Goal: Task Accomplishment & Management: Use online tool/utility

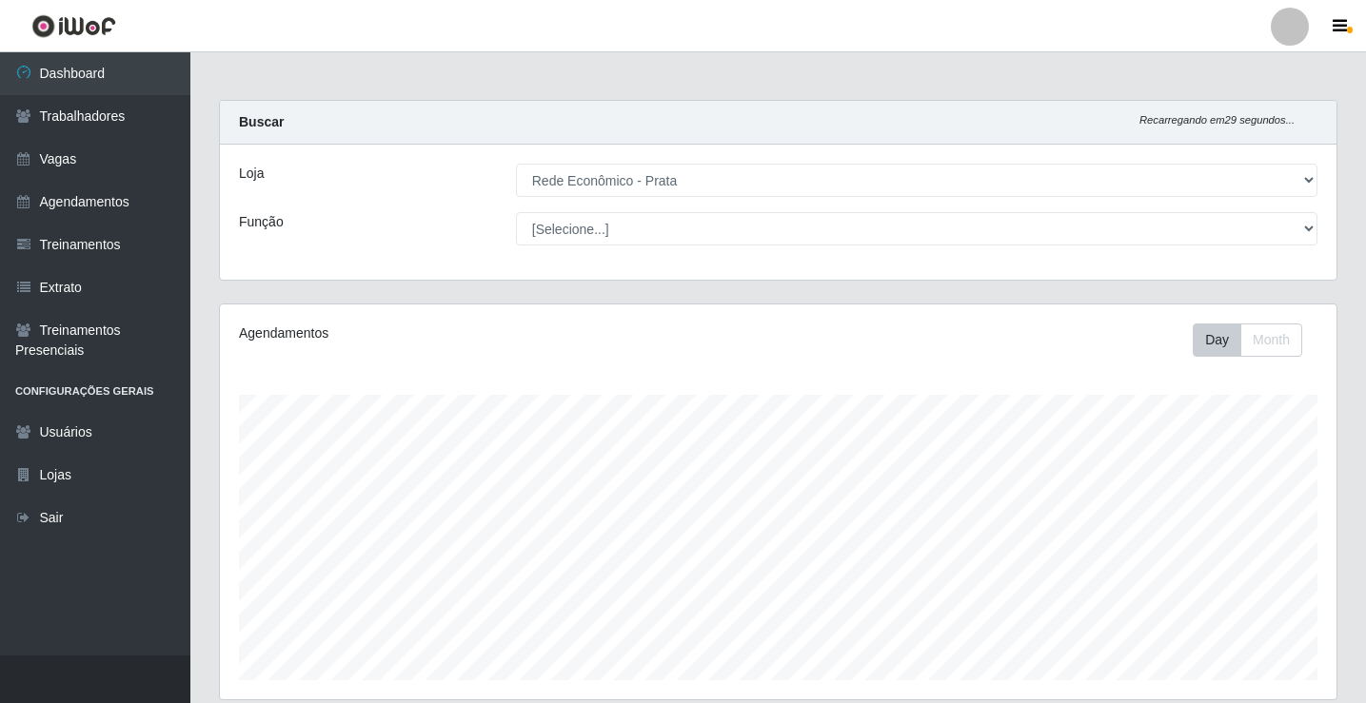
select select "192"
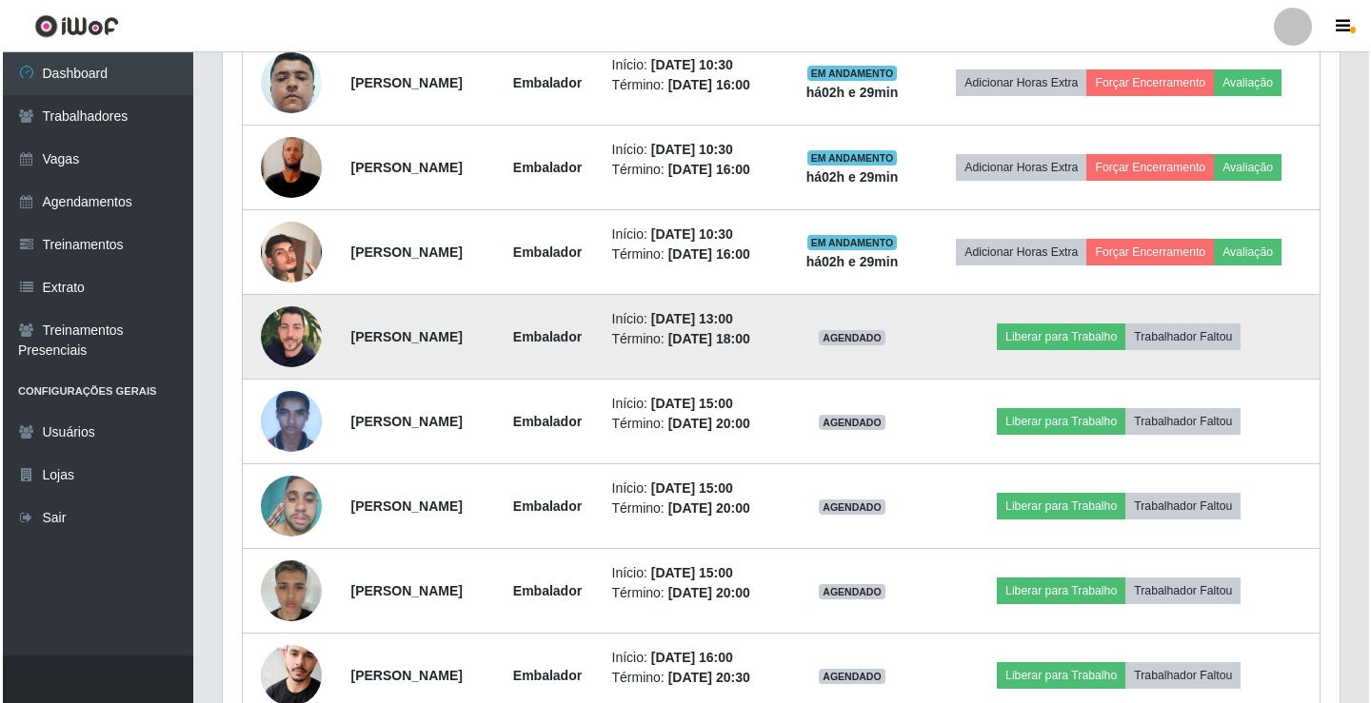
scroll to position [1292, 0]
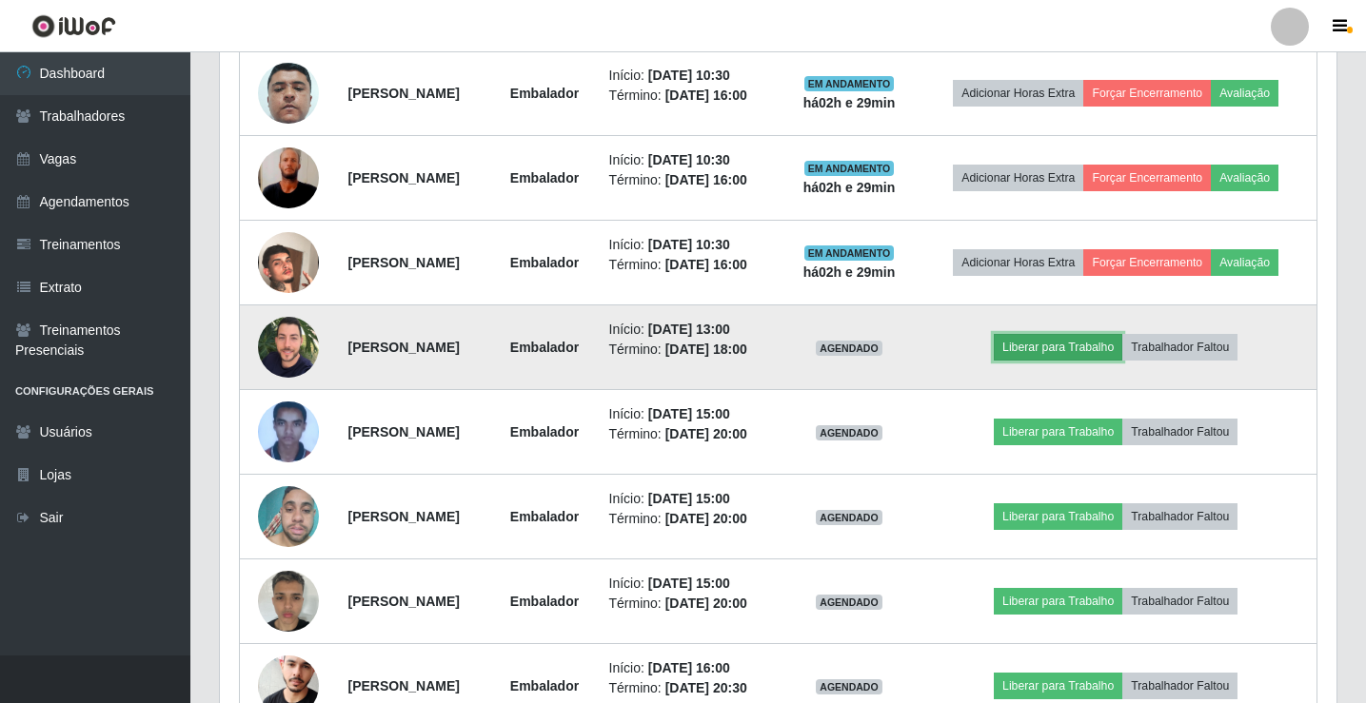
click at [1059, 346] on button "Liberar para Trabalho" at bounding box center [1058, 347] width 128 height 27
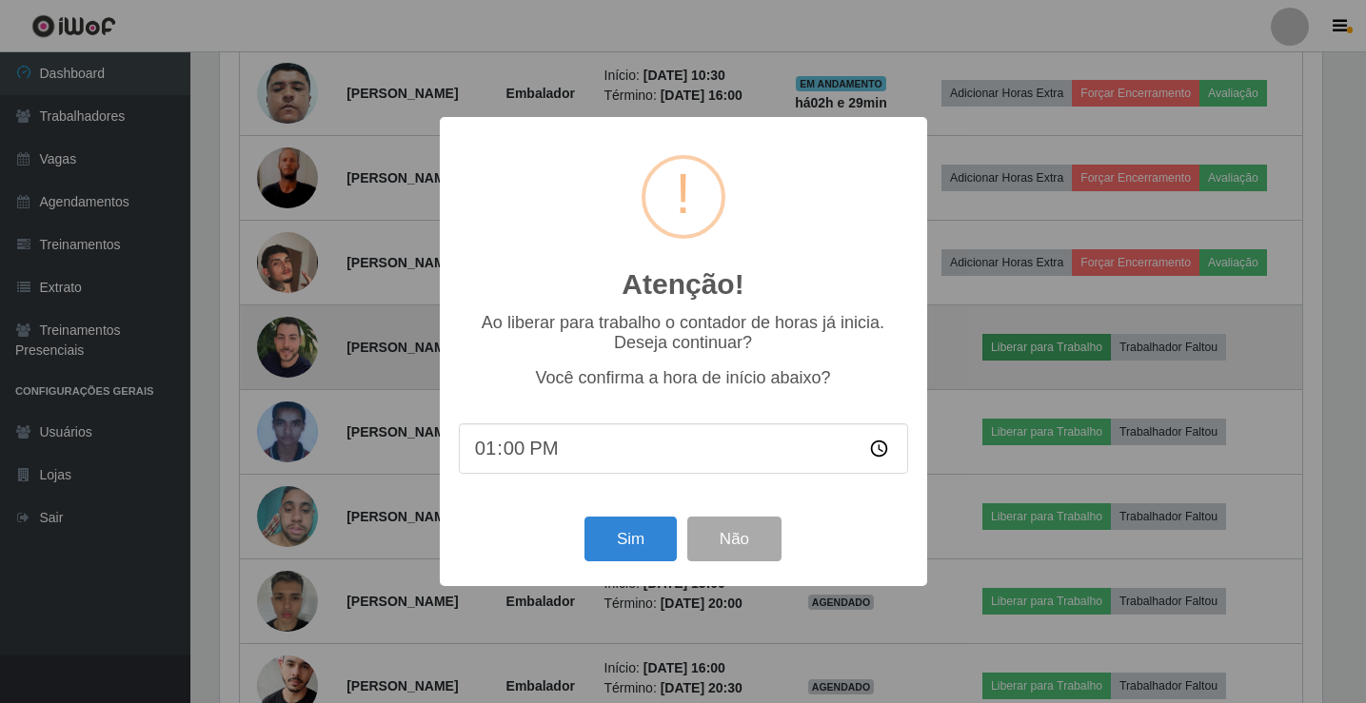
scroll to position [395, 1107]
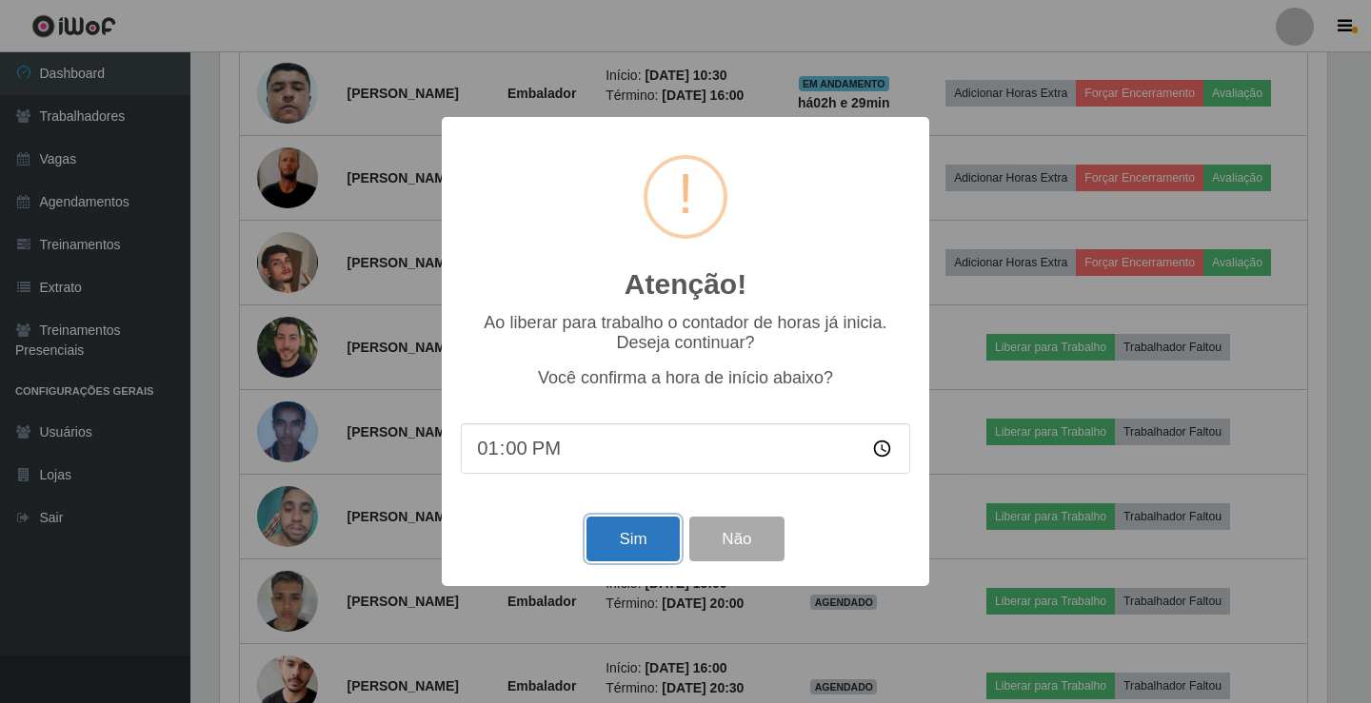
click at [637, 553] on button "Sim" at bounding box center [632, 539] width 92 height 45
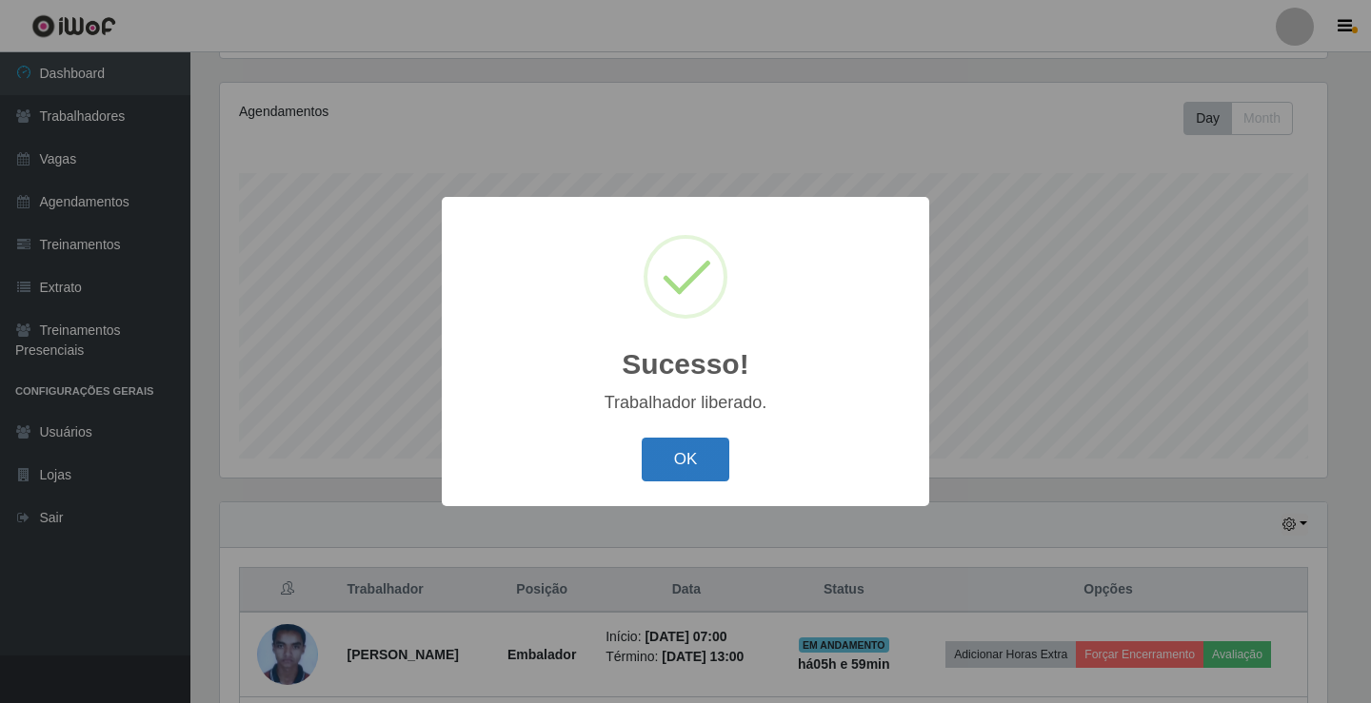
click at [670, 471] on button "OK" at bounding box center [686, 460] width 89 height 45
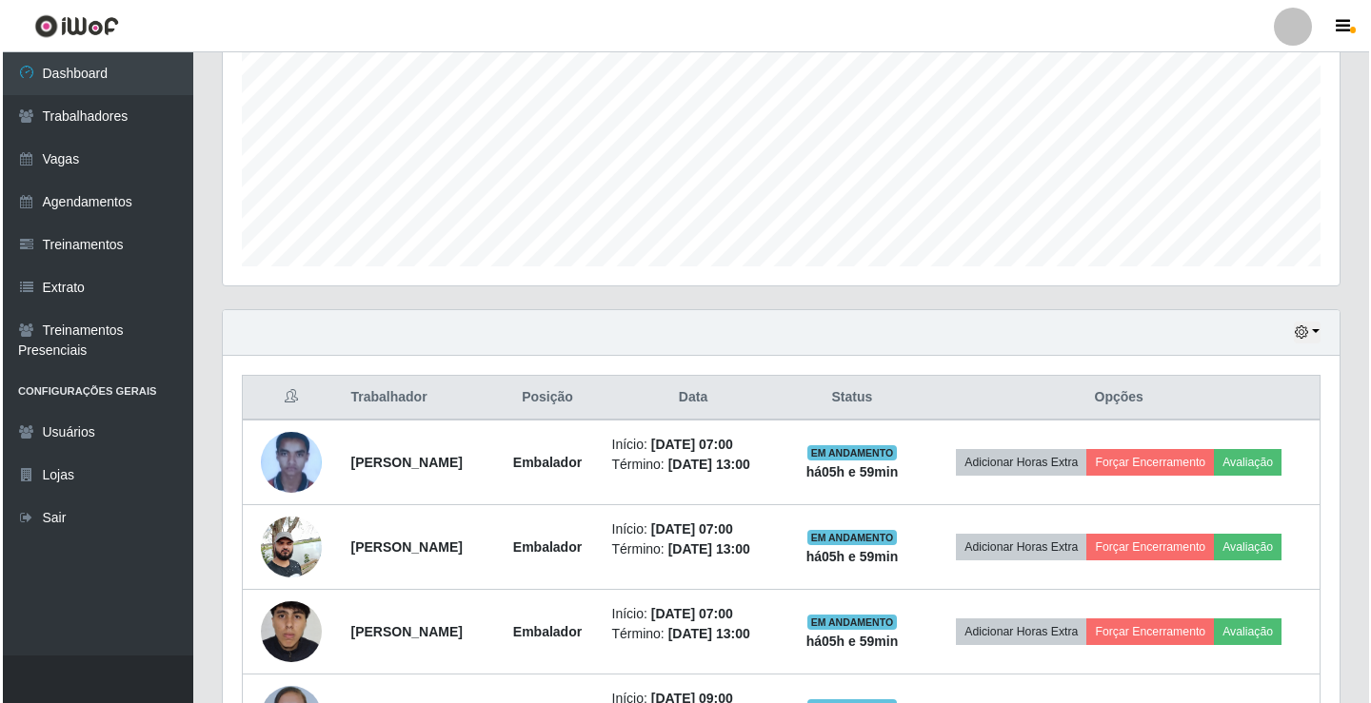
scroll to position [698, 0]
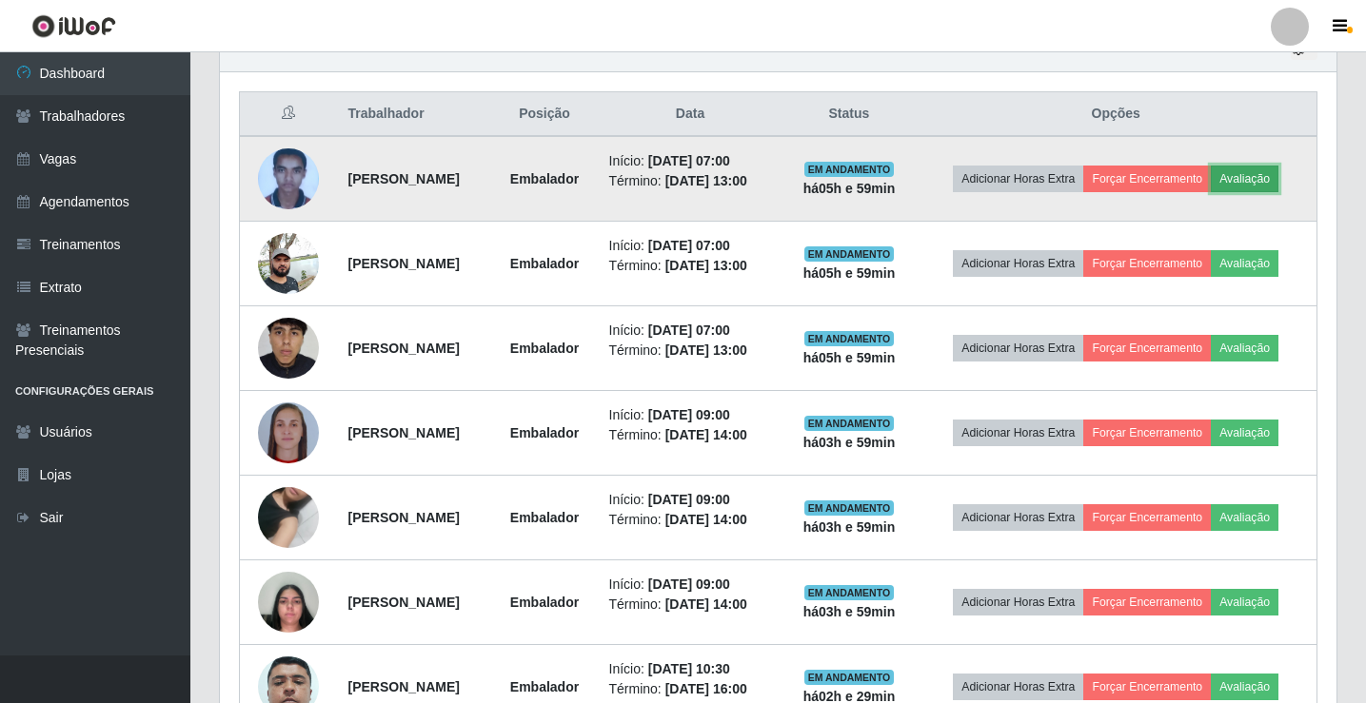
click at [1261, 171] on button "Avaliação" at bounding box center [1245, 179] width 68 height 27
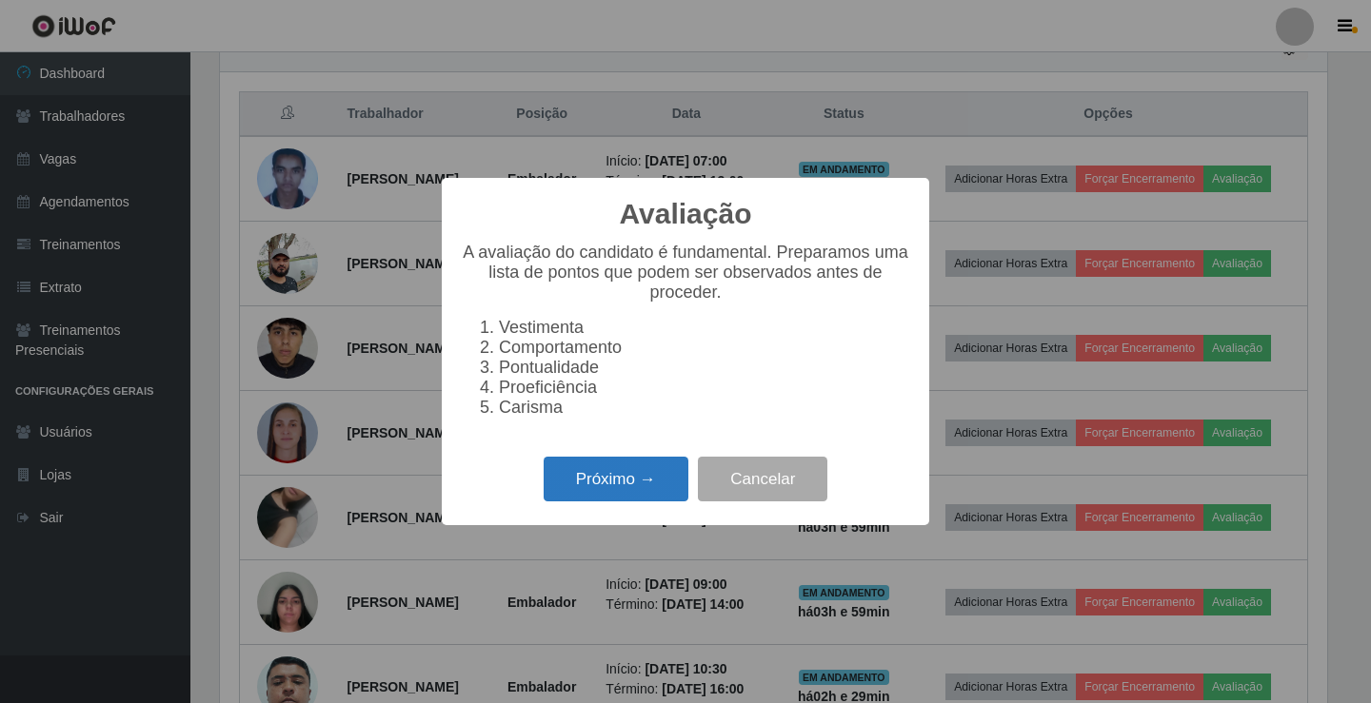
click at [632, 486] on button "Próximo →" at bounding box center [616, 479] width 145 height 45
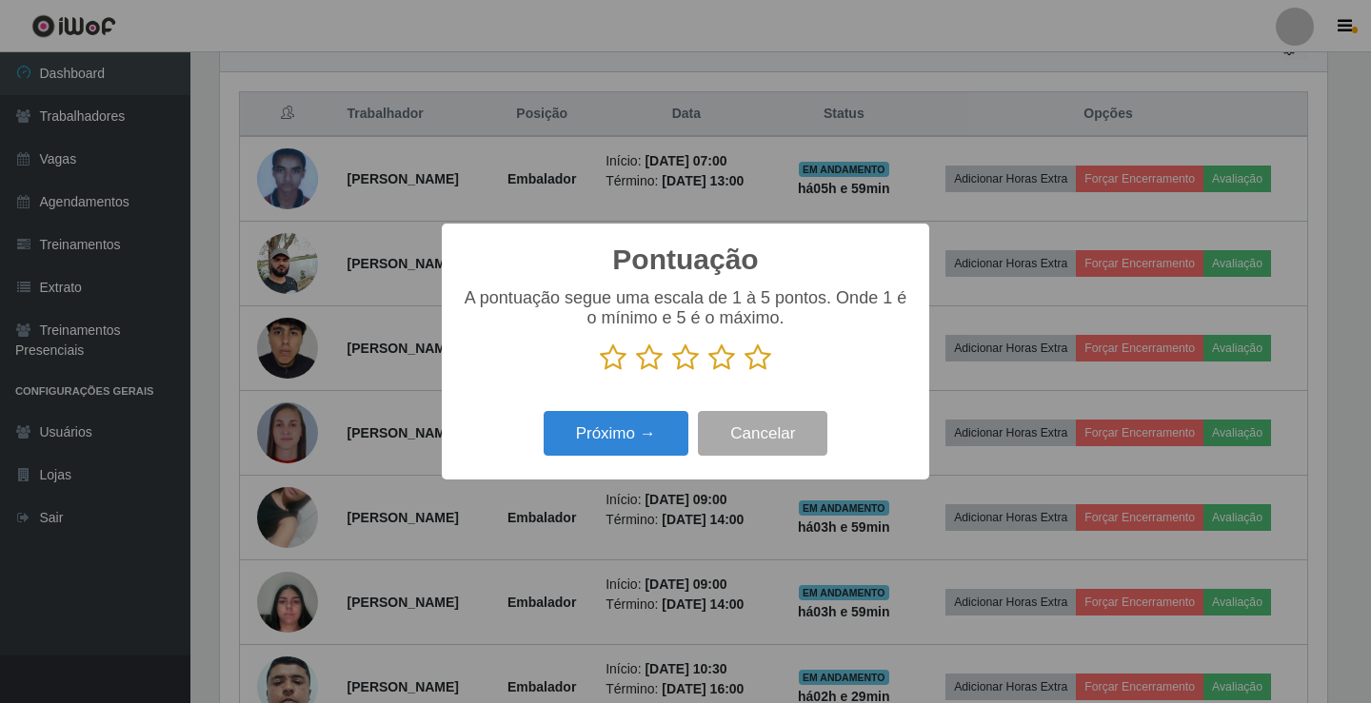
scroll to position [951449, 950737]
click at [766, 365] on icon at bounding box center [757, 358] width 27 height 29
click at [744, 372] on input "radio" at bounding box center [744, 372] width 0 height 0
click at [649, 440] on button "Próximo →" at bounding box center [616, 433] width 145 height 45
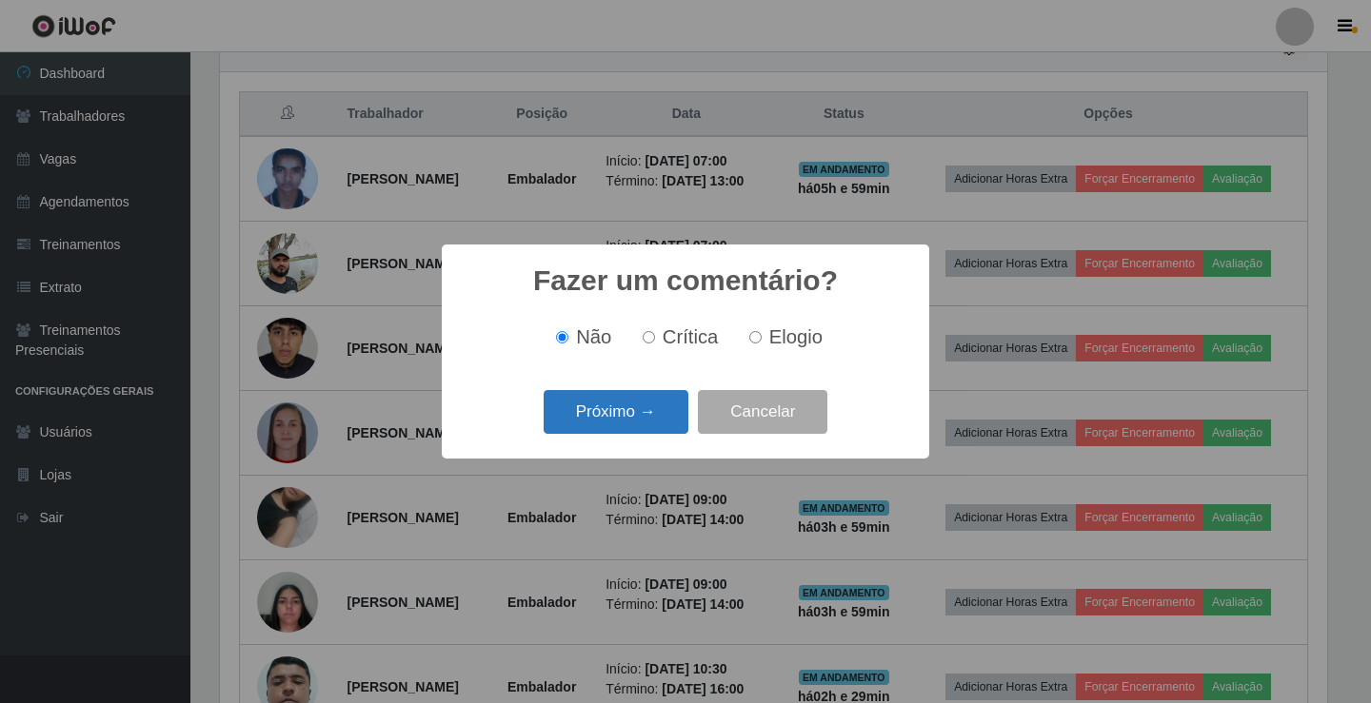
click at [651, 428] on button "Próximo →" at bounding box center [616, 412] width 145 height 45
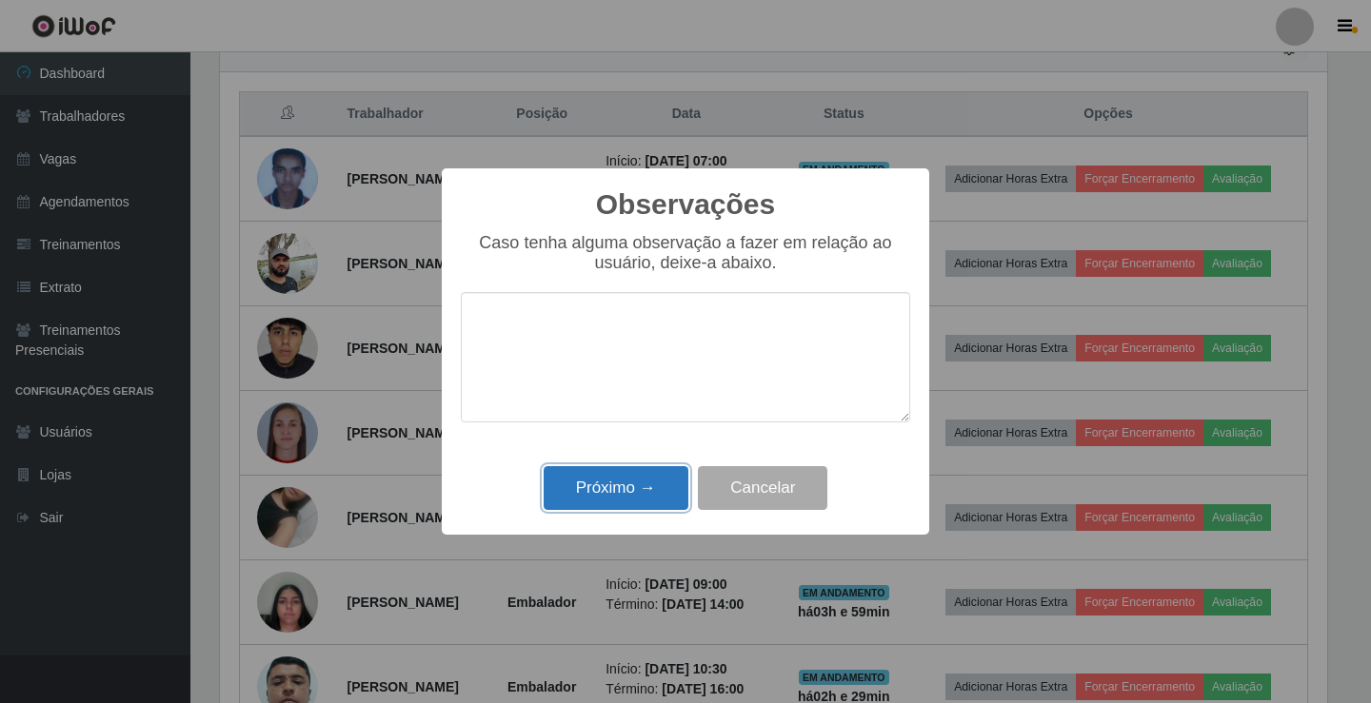
click at [672, 474] on button "Próximo →" at bounding box center [616, 488] width 145 height 45
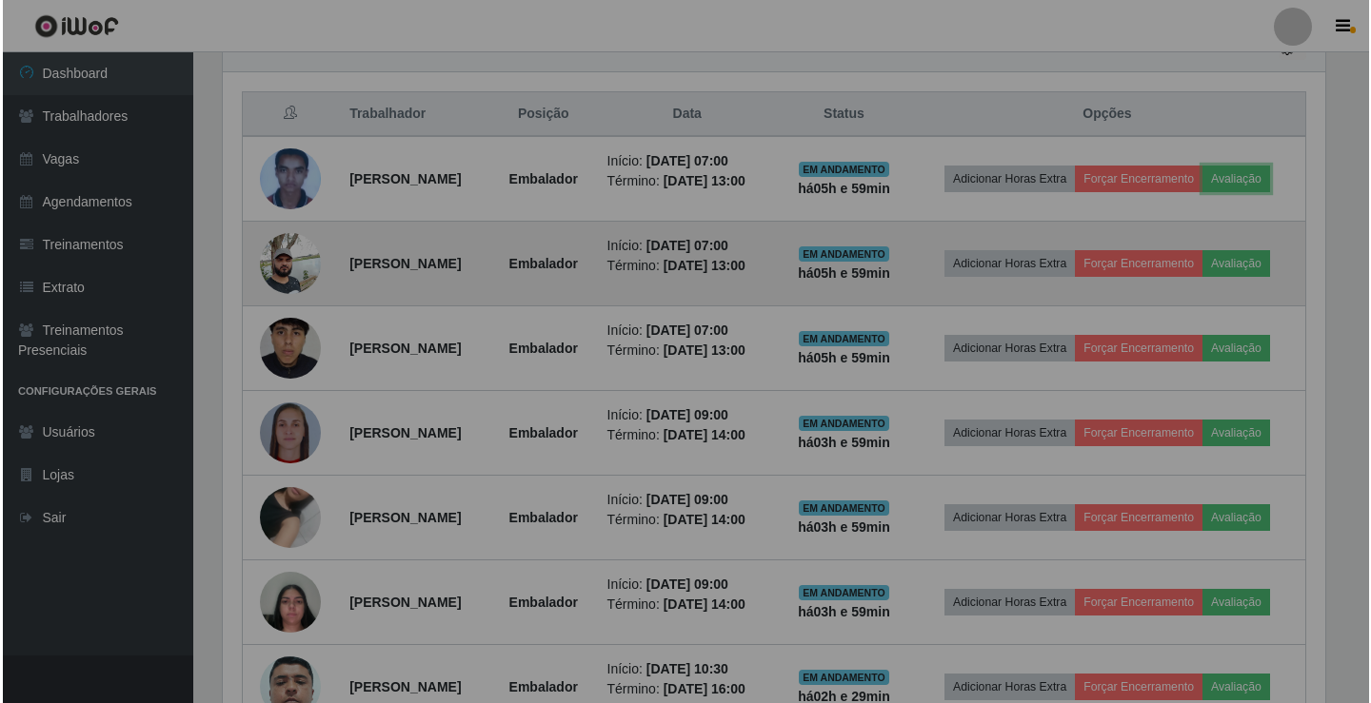
scroll to position [395, 1117]
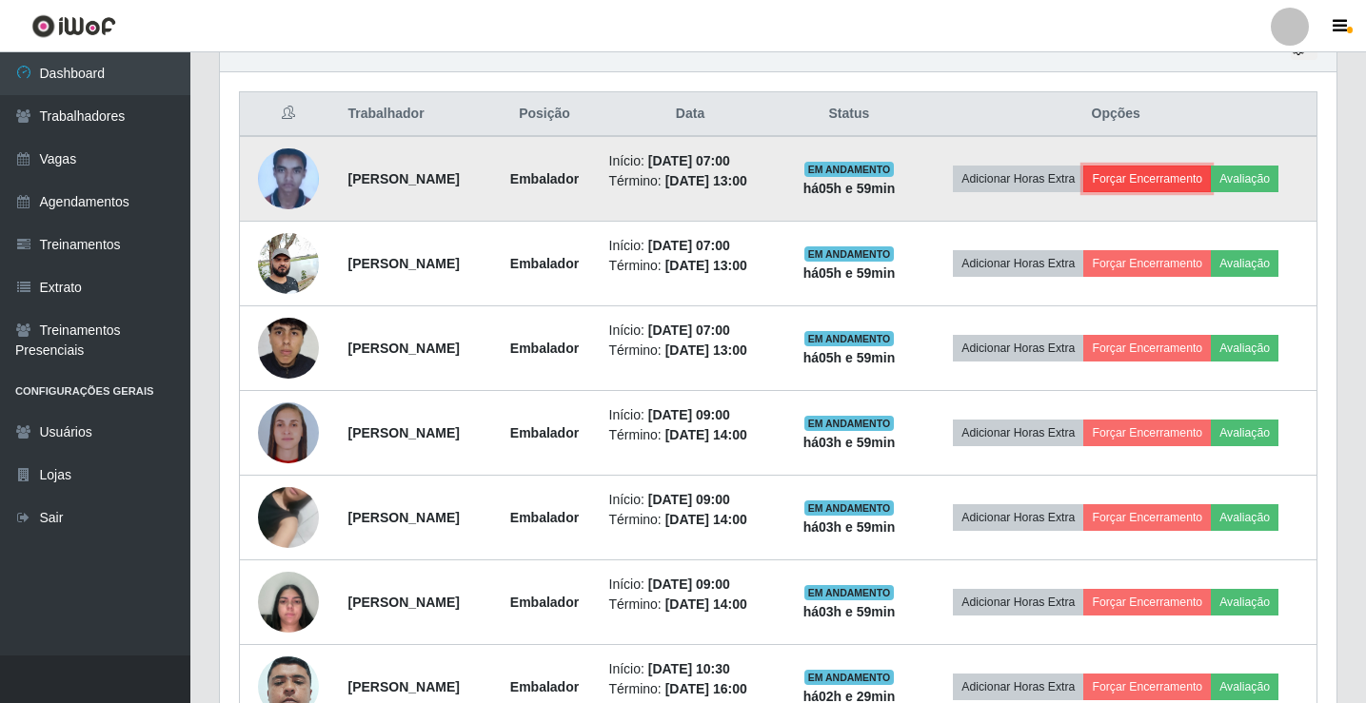
click at [1148, 188] on button "Forçar Encerramento" at bounding box center [1147, 179] width 128 height 27
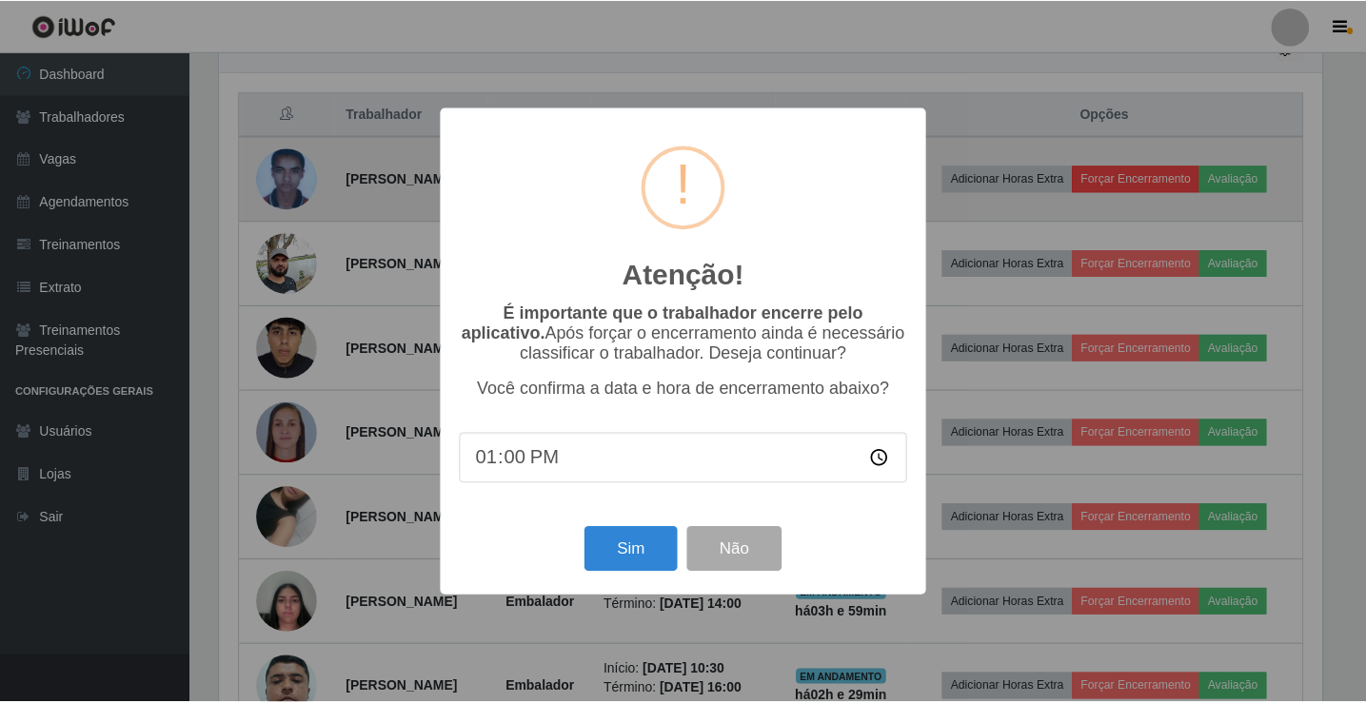
scroll to position [395, 1107]
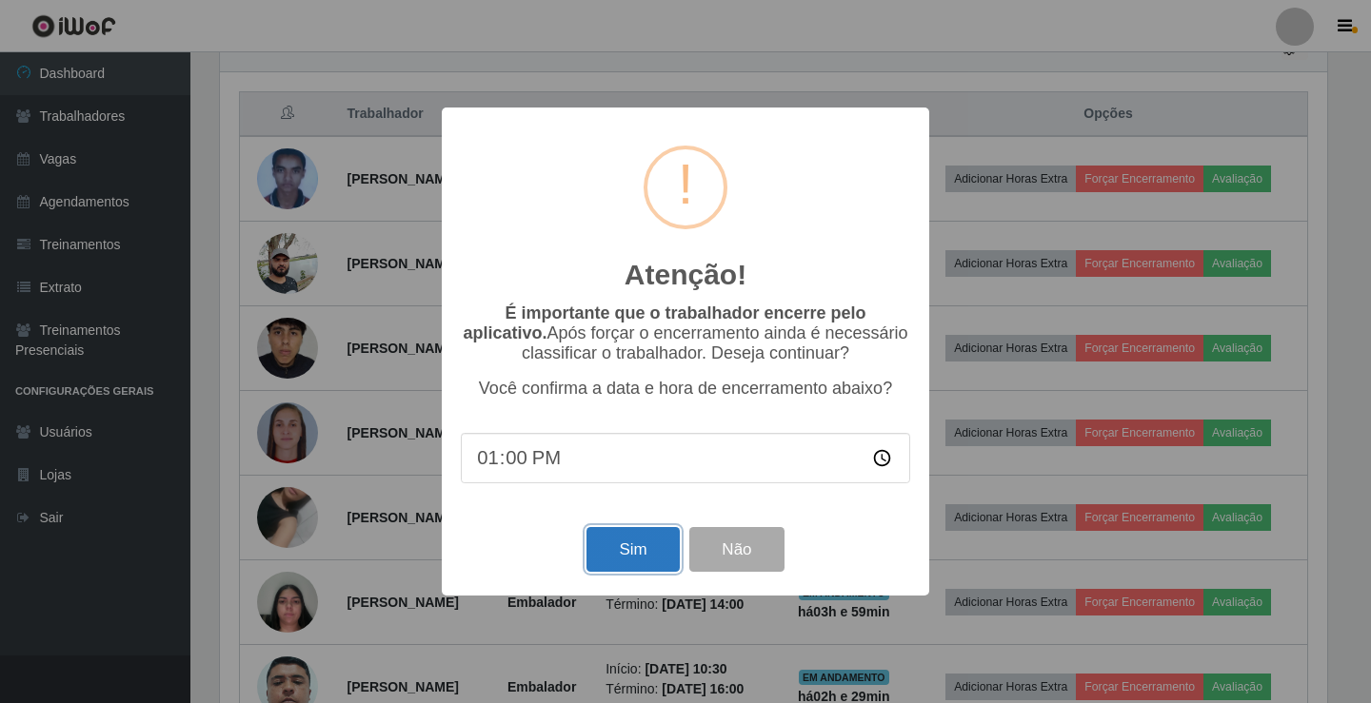
click at [654, 552] on button "Sim" at bounding box center [632, 549] width 92 height 45
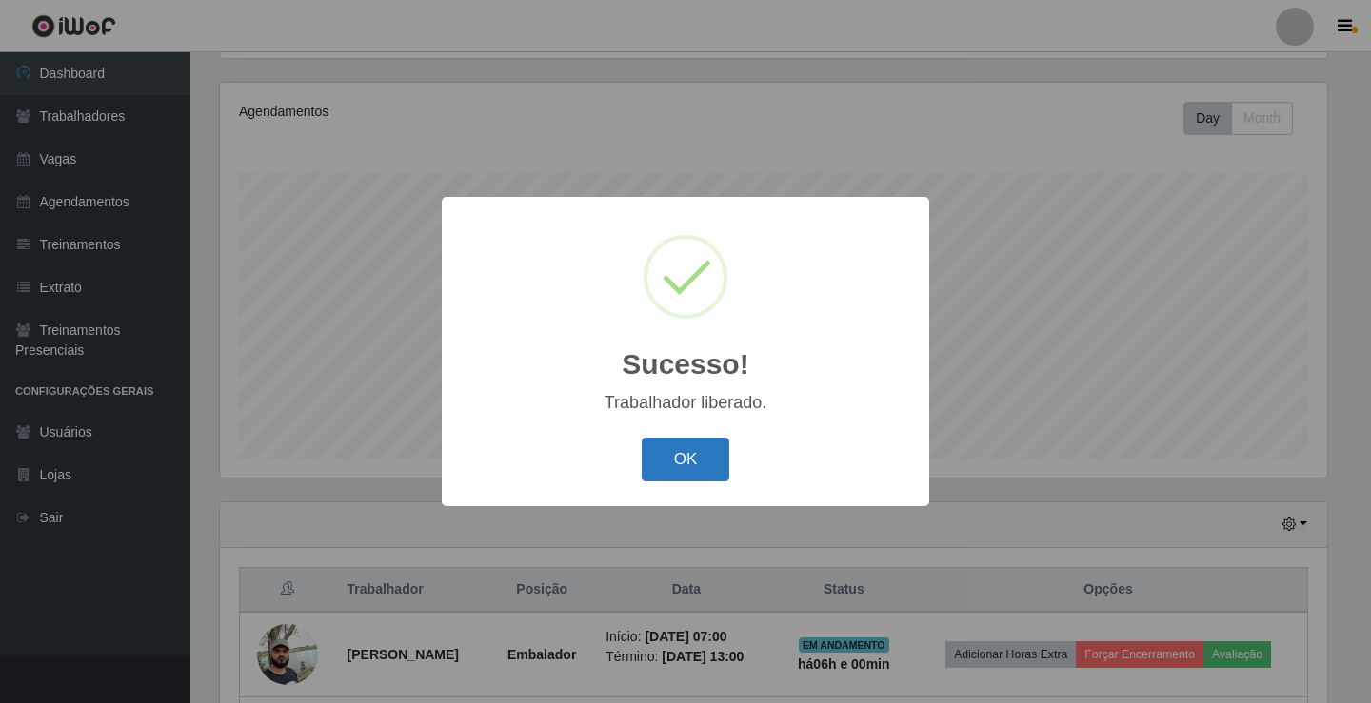
click at [684, 457] on button "OK" at bounding box center [686, 460] width 89 height 45
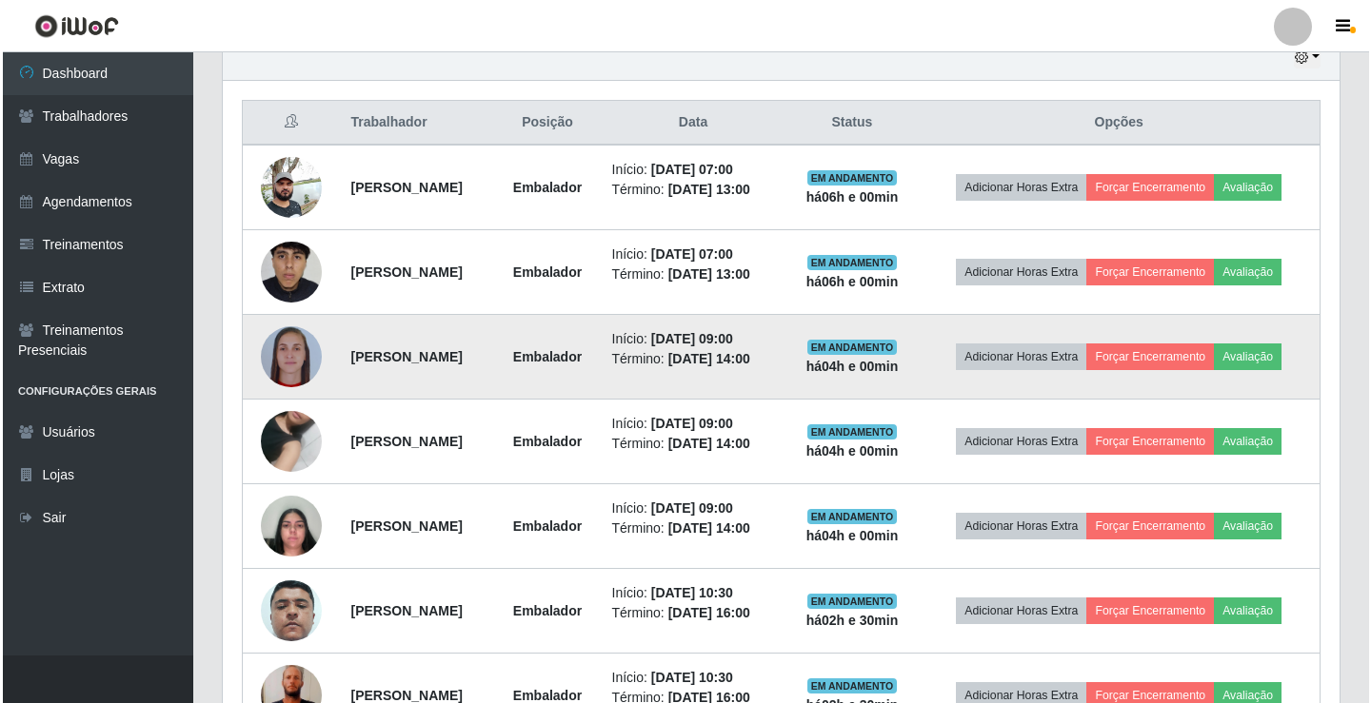
scroll to position [0, 0]
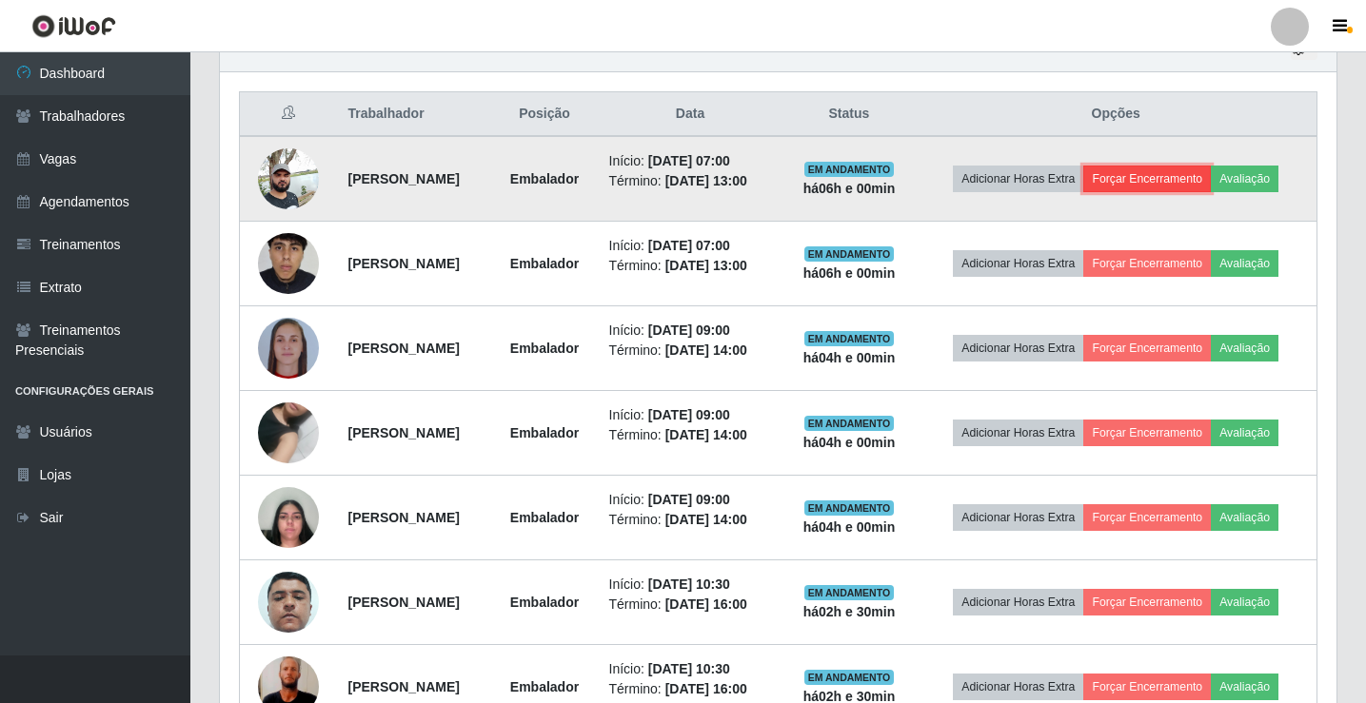
click at [1158, 171] on button "Forçar Encerramento" at bounding box center [1147, 179] width 128 height 27
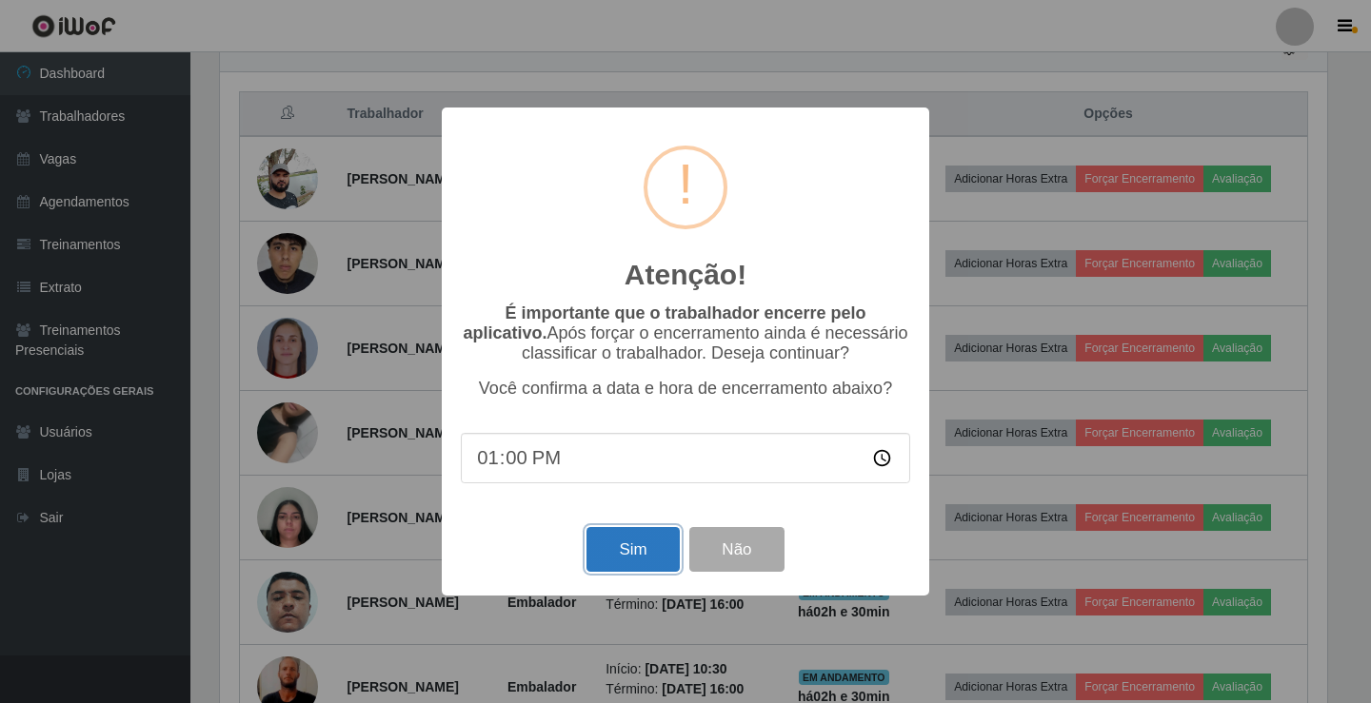
click at [650, 554] on button "Sim" at bounding box center [632, 549] width 92 height 45
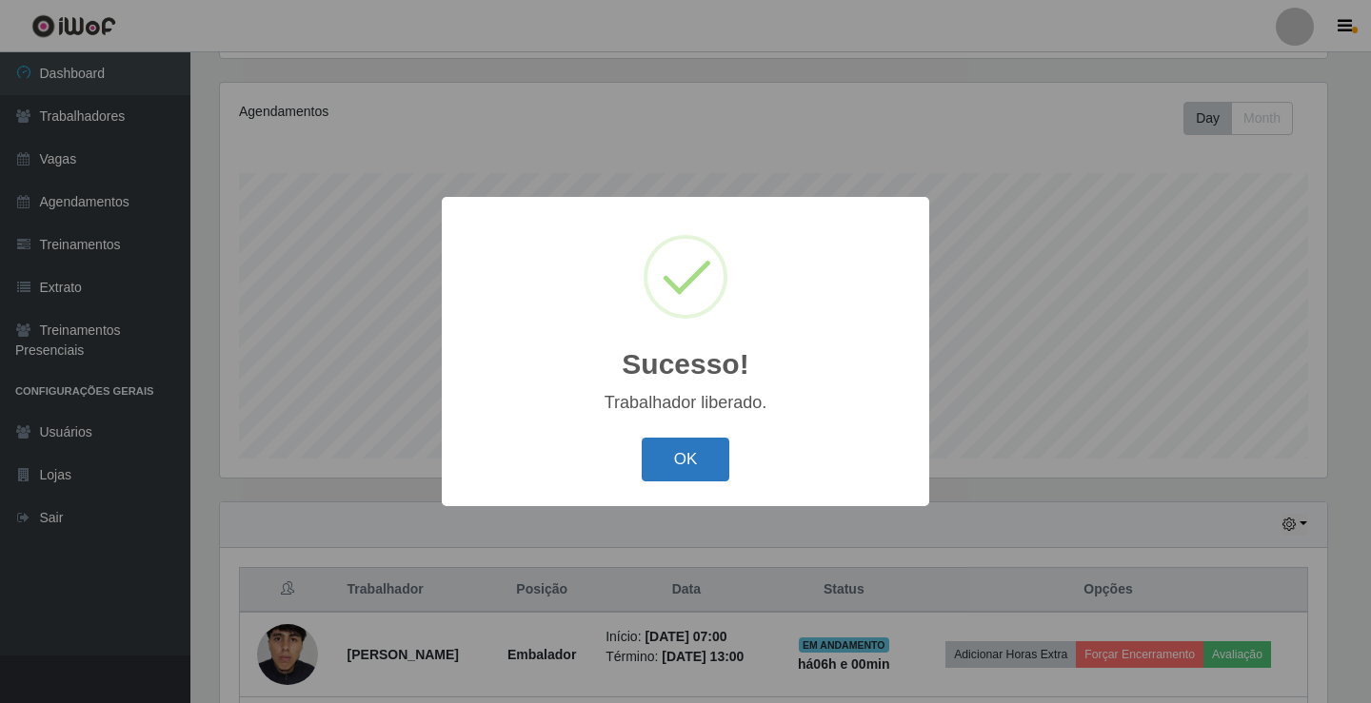
click at [698, 457] on button "OK" at bounding box center [686, 460] width 89 height 45
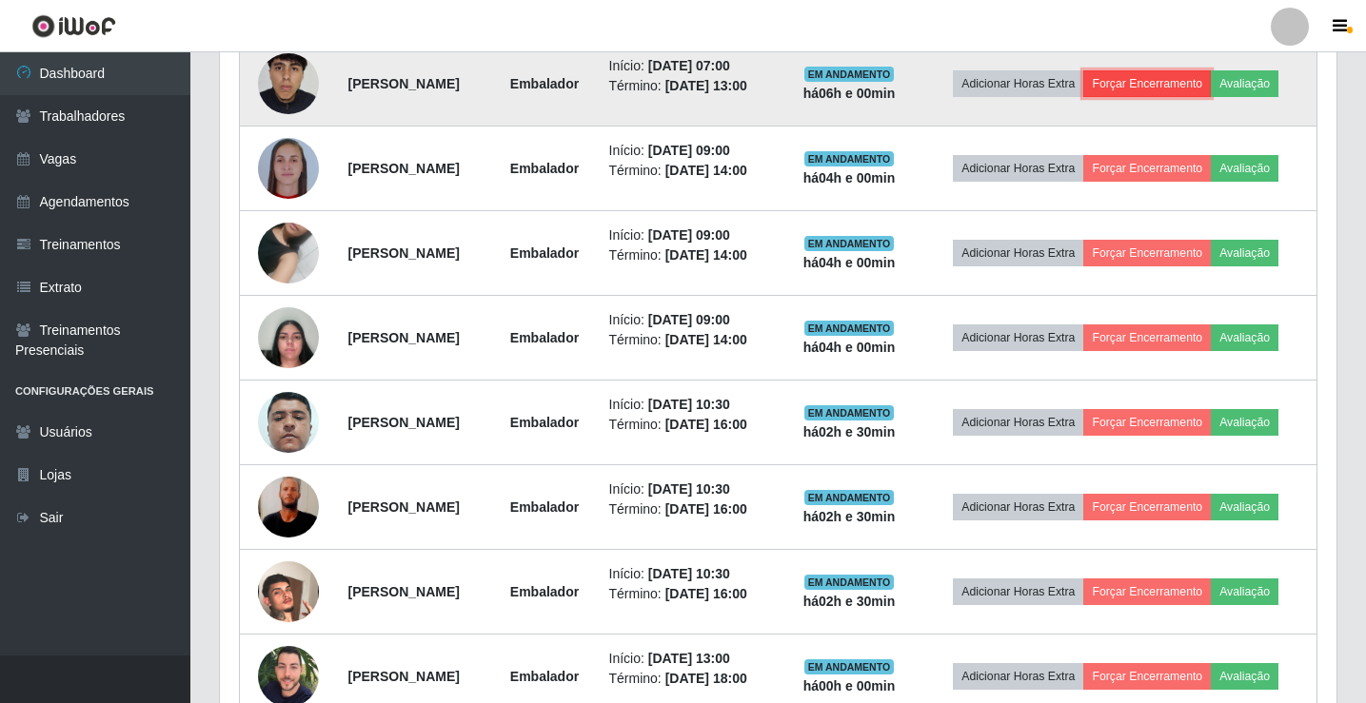
click at [1131, 77] on button "Forçar Encerramento" at bounding box center [1147, 83] width 128 height 27
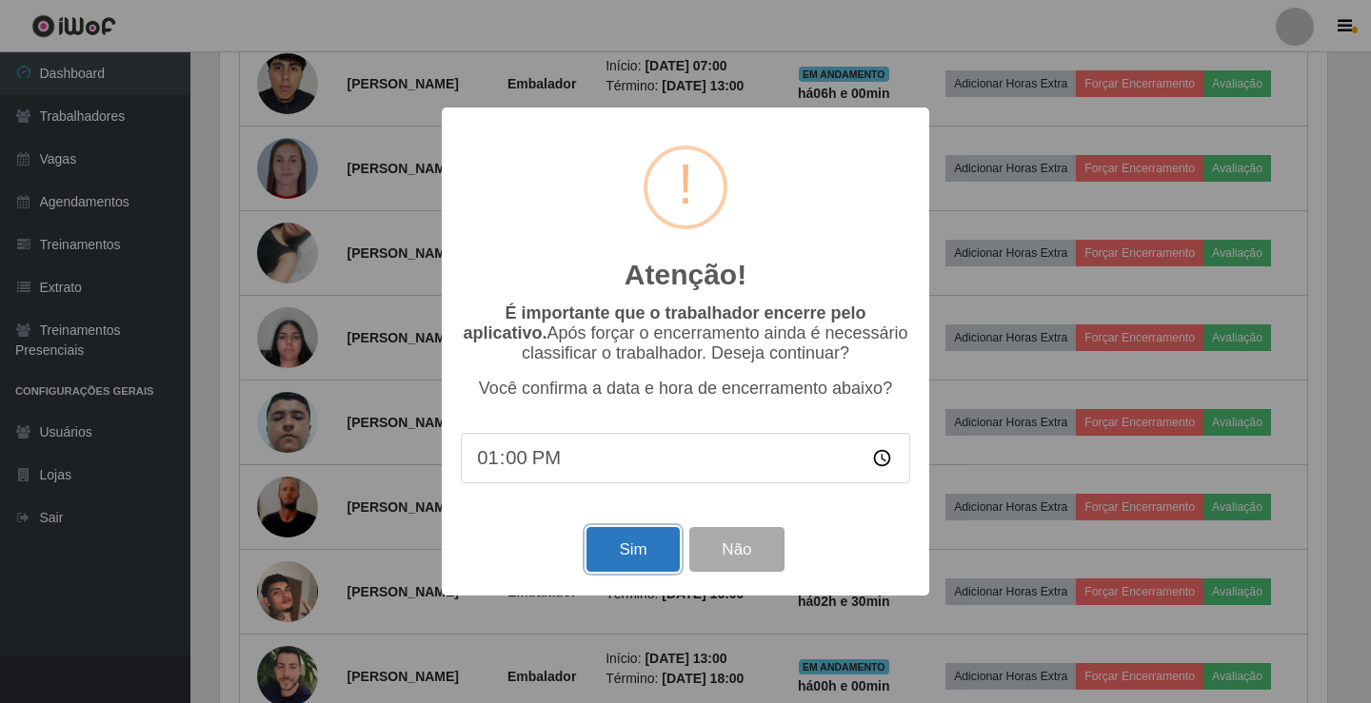
click at [648, 560] on button "Sim" at bounding box center [632, 549] width 92 height 45
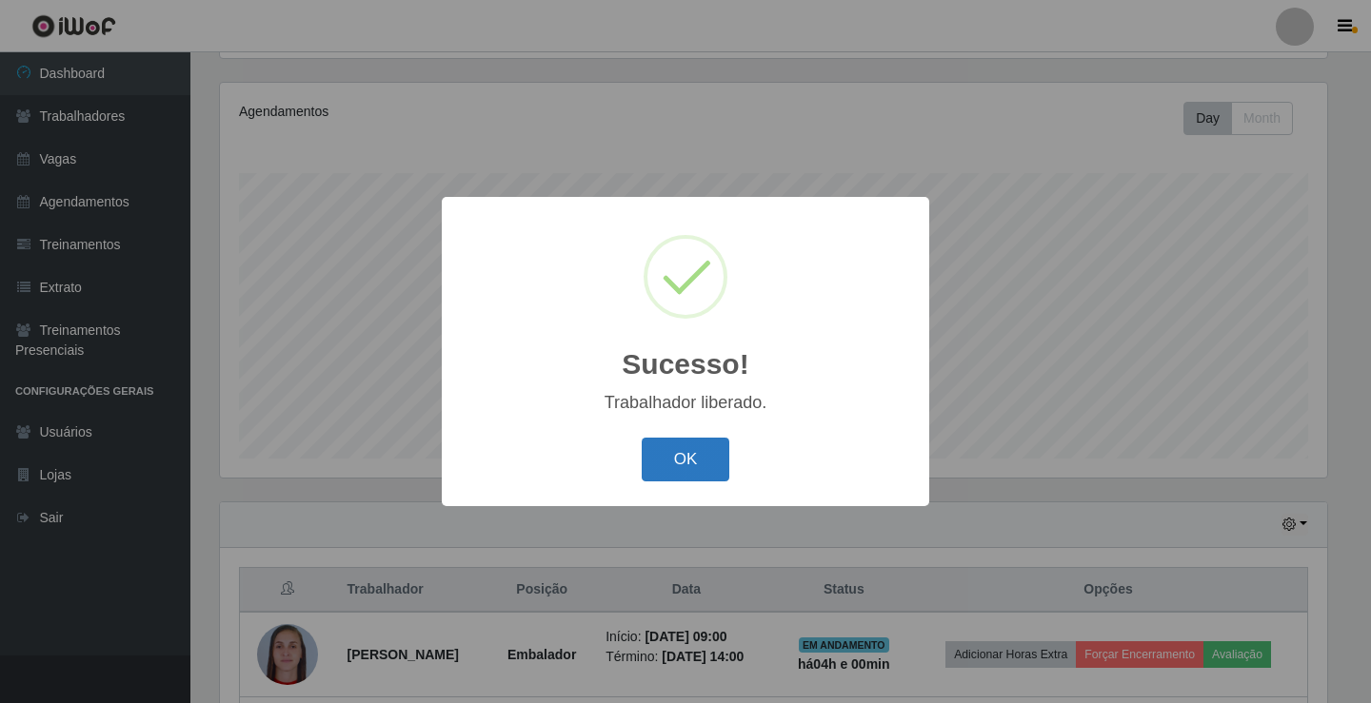
drag, startPoint x: 710, startPoint y: 450, endPoint x: 720, endPoint y: 418, distance: 33.7
click at [708, 451] on button "OK" at bounding box center [686, 460] width 89 height 45
